Goal: Task Accomplishment & Management: Manage account settings

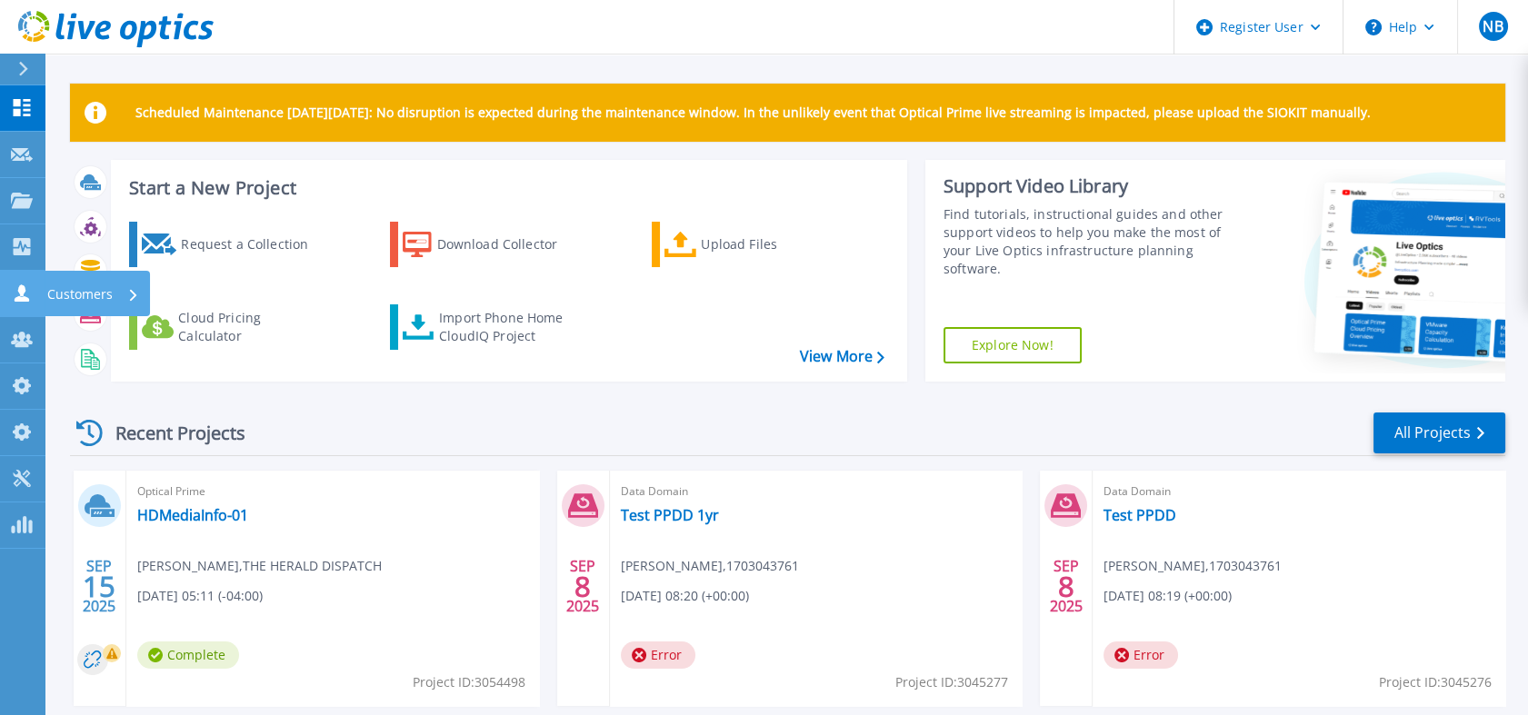
click at [14, 301] on icon at bounding box center [22, 292] width 22 height 17
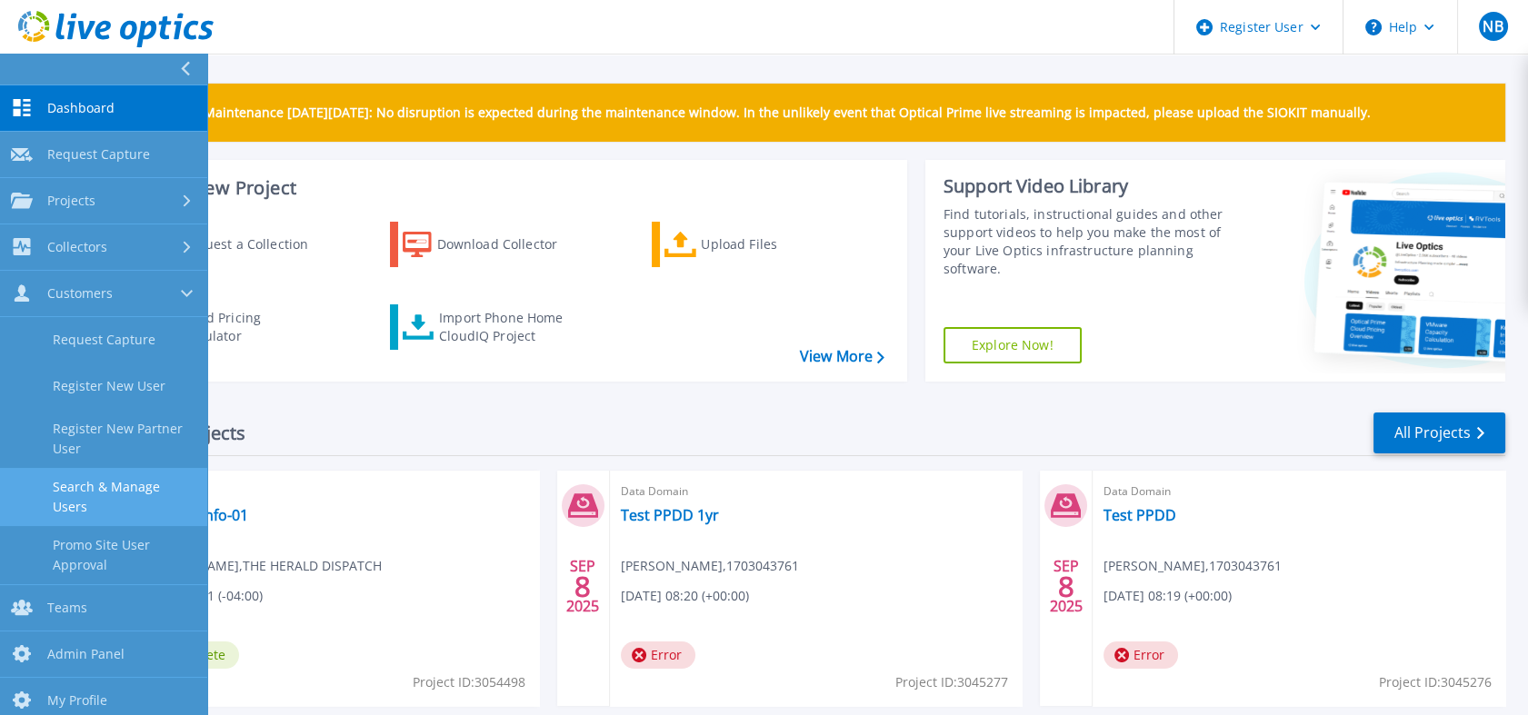
click at [102, 495] on link "Search & Manage Users" at bounding box center [103, 497] width 207 height 58
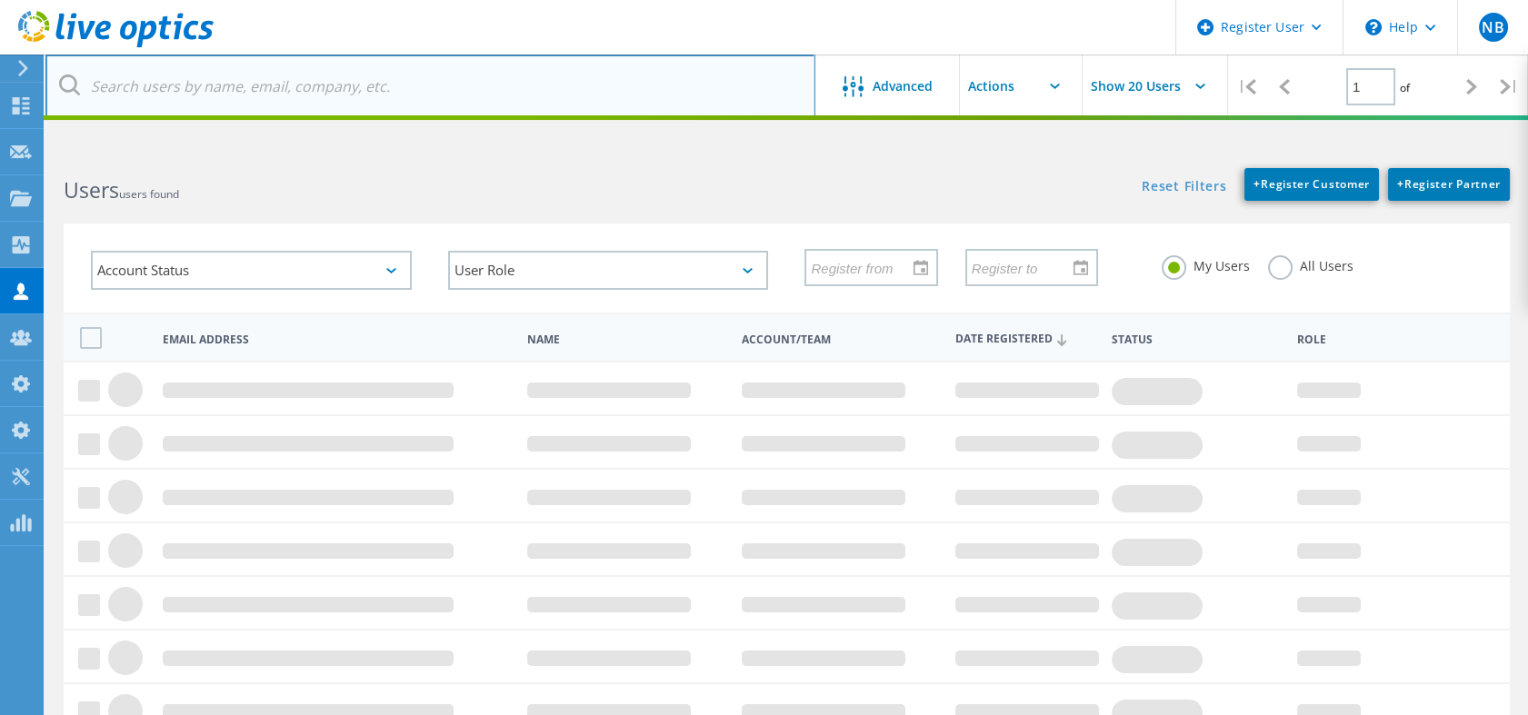
click at [509, 105] on input "text" at bounding box center [430, 87] width 770 height 64
paste input "francavi@frontiers"
type input "francavi@frontiers"
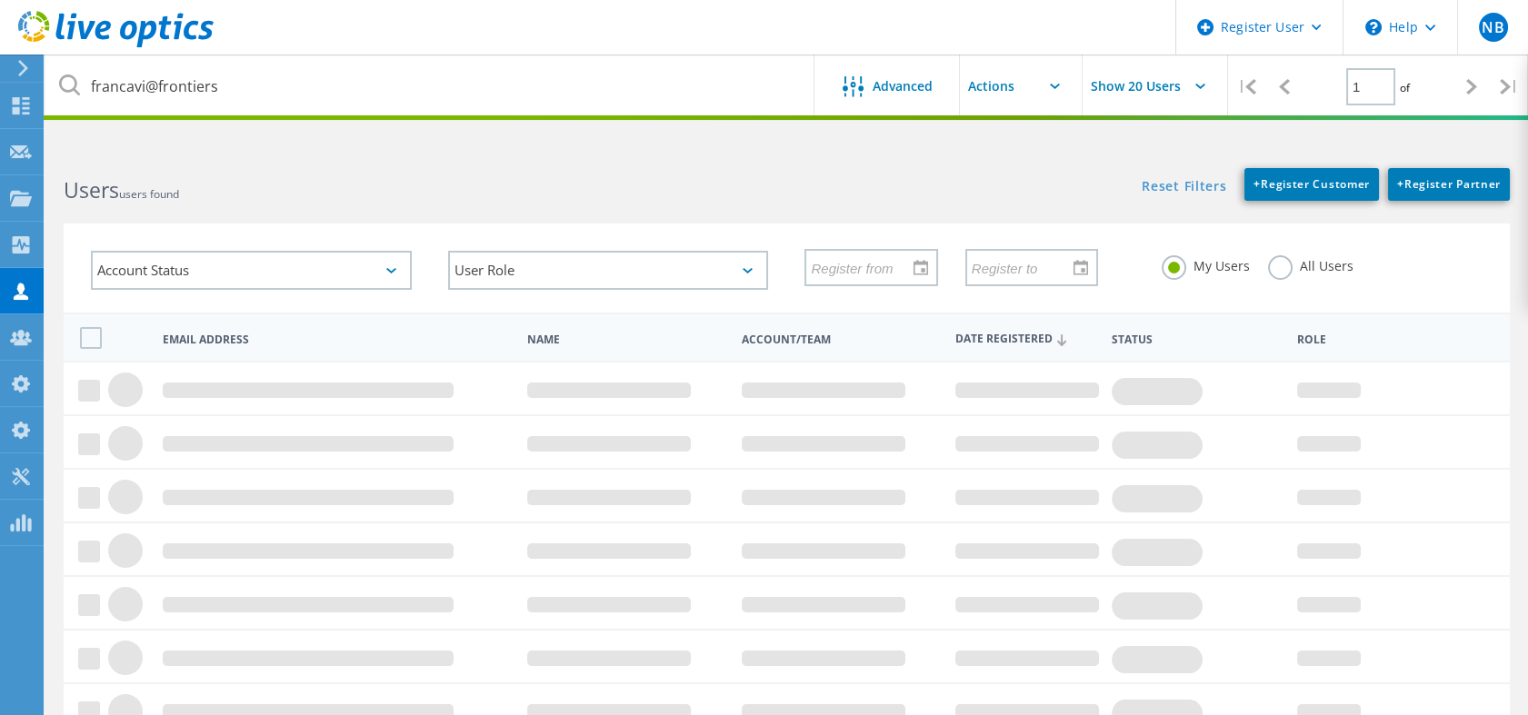
click at [1281, 268] on label "All Users" at bounding box center [1310, 263] width 85 height 17
click at [0, 0] on input "All Users" at bounding box center [0, 0] width 0 height 0
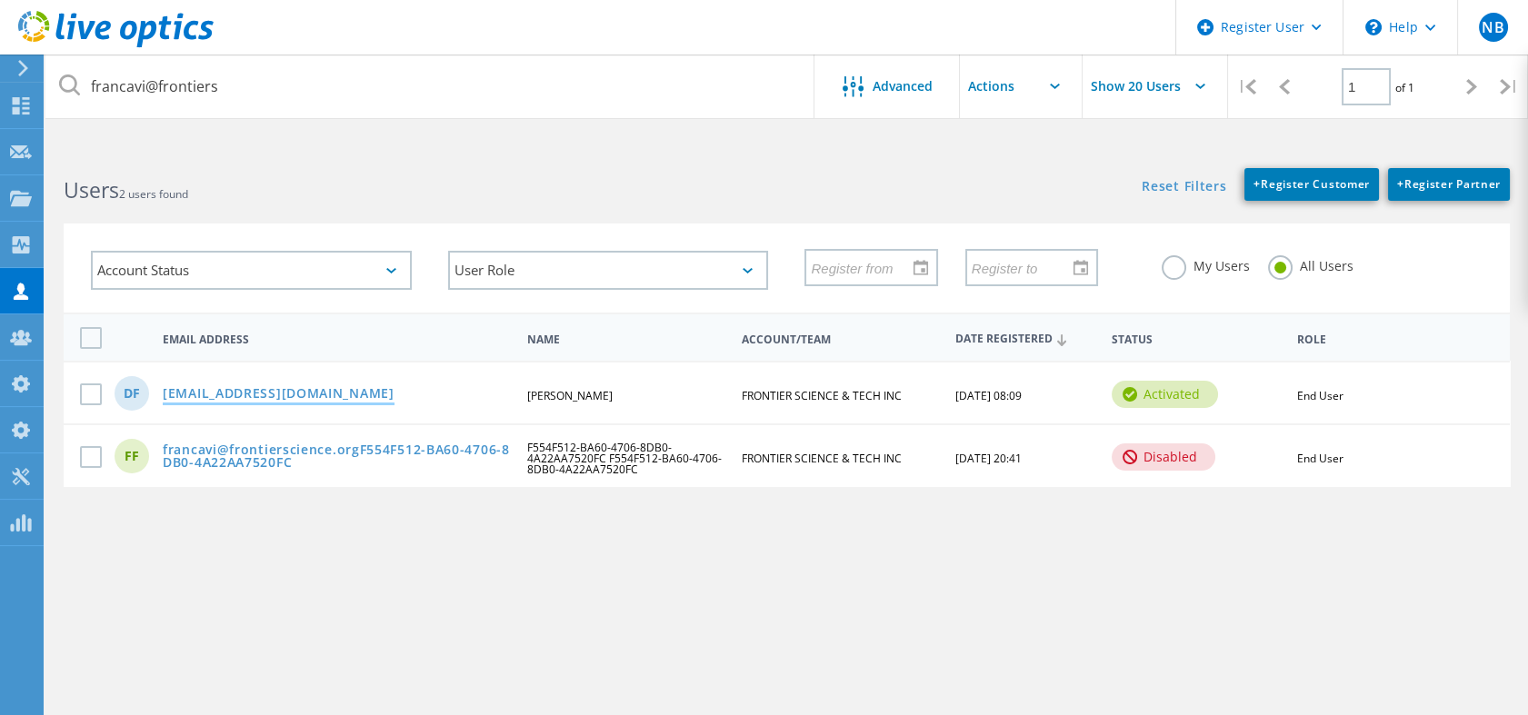
click at [296, 387] on link "francavi@frontierscience.org" at bounding box center [279, 394] width 232 height 15
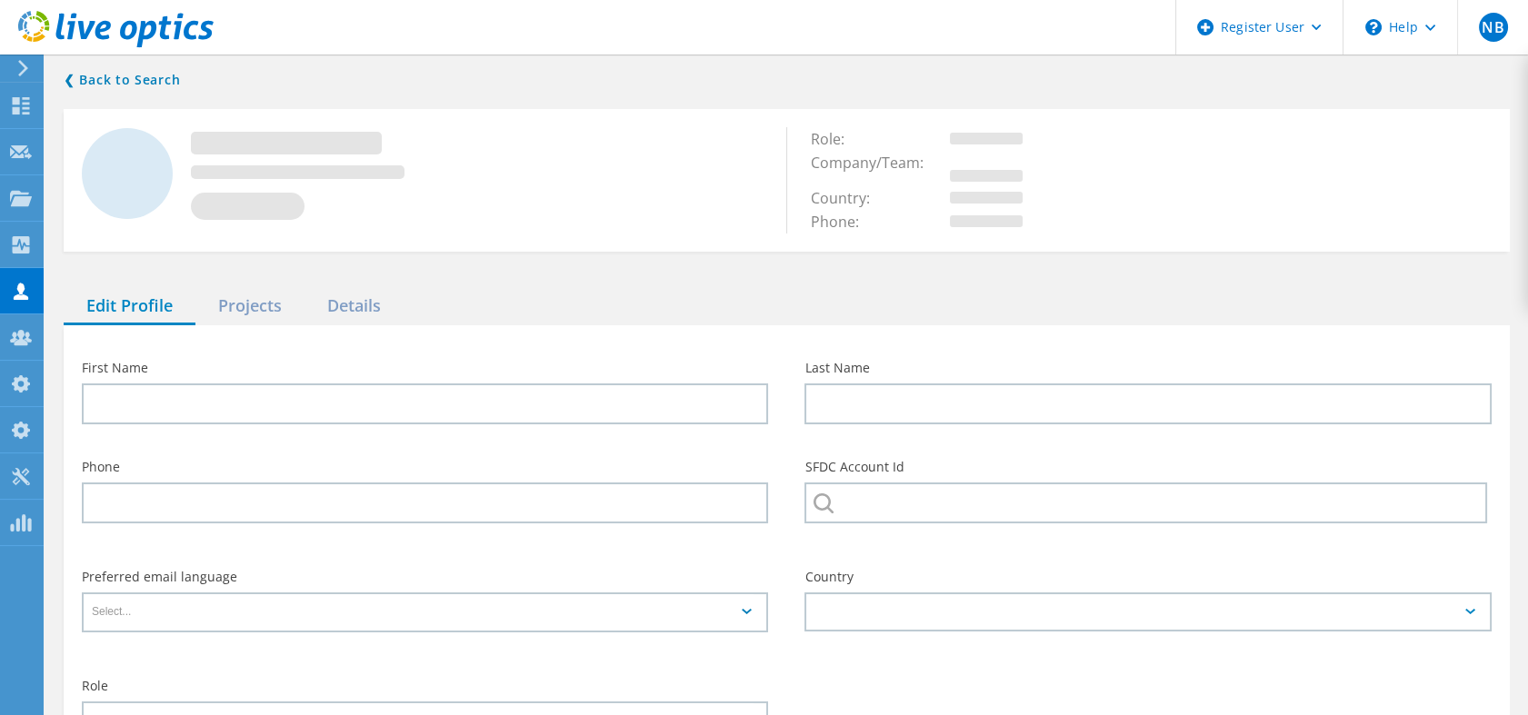
type input "David"
type input "Francavilla"
type input "FRONTIER SCIENCE & TECH INC"
type input "English"
type input "End User"
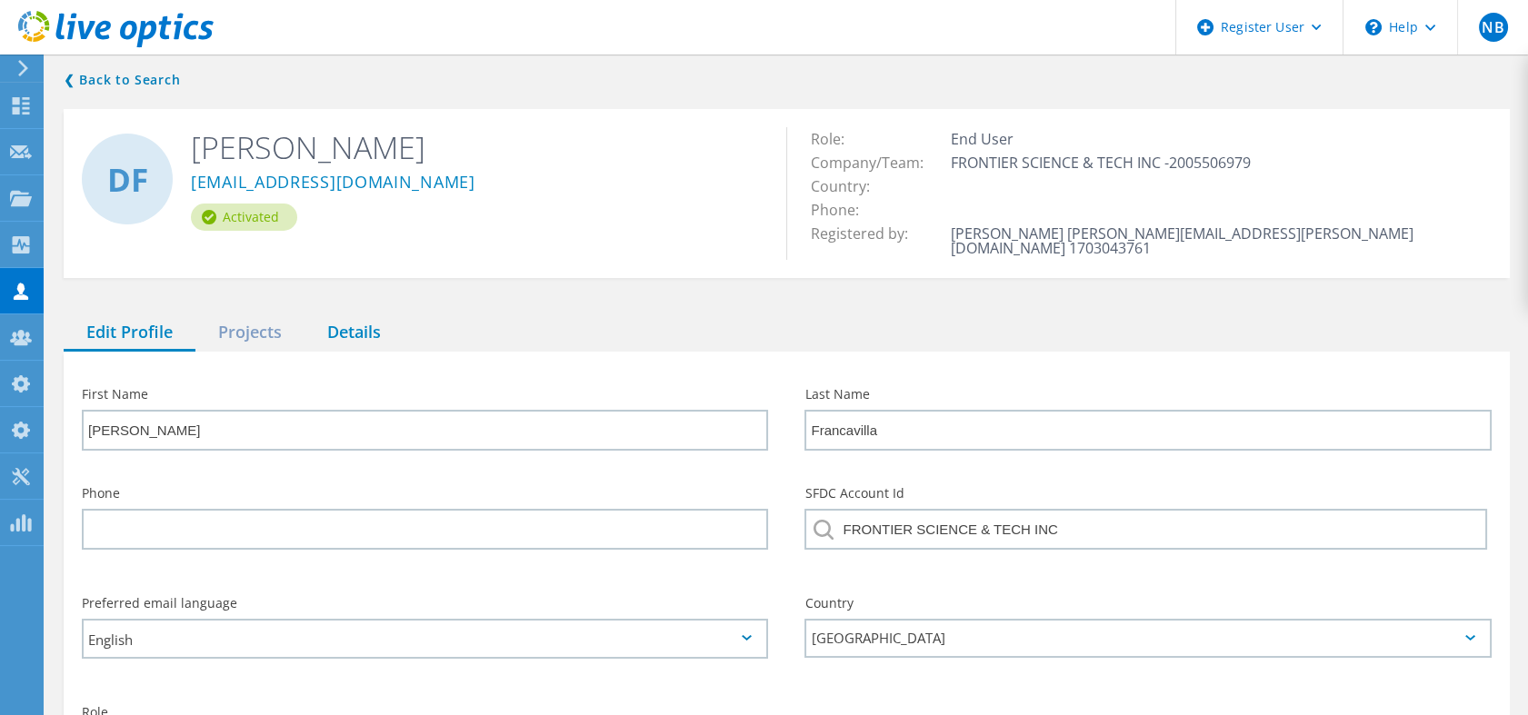
click at [341, 317] on div "Details" at bounding box center [353, 332] width 99 height 37
